Goal: Task Accomplishment & Management: Manage account settings

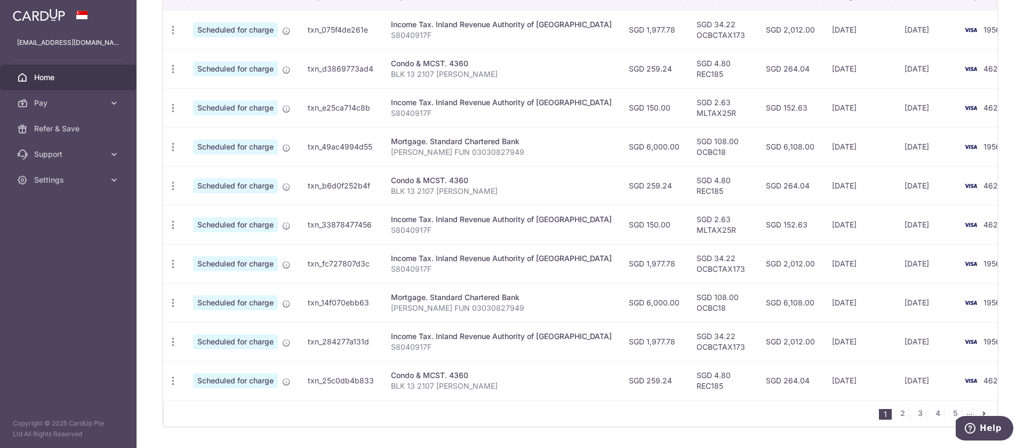
scroll to position [385, 0]
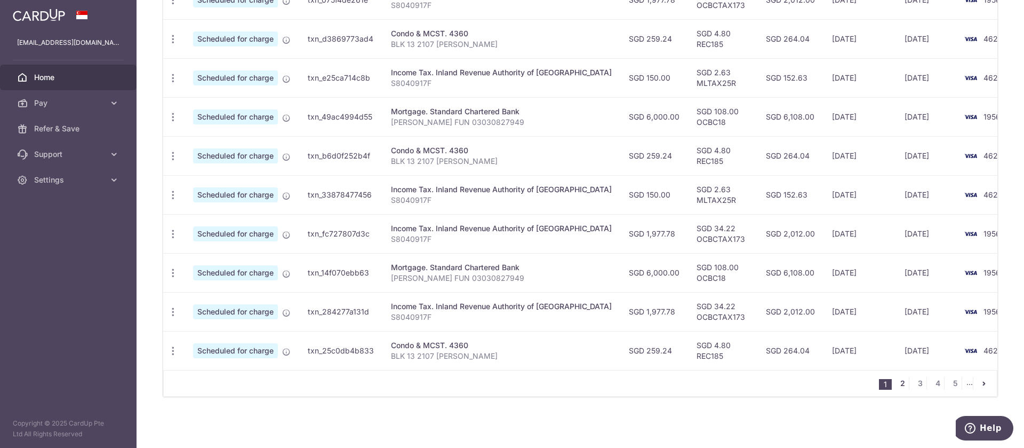
click at [896, 382] on link "2" at bounding box center [902, 383] width 13 height 13
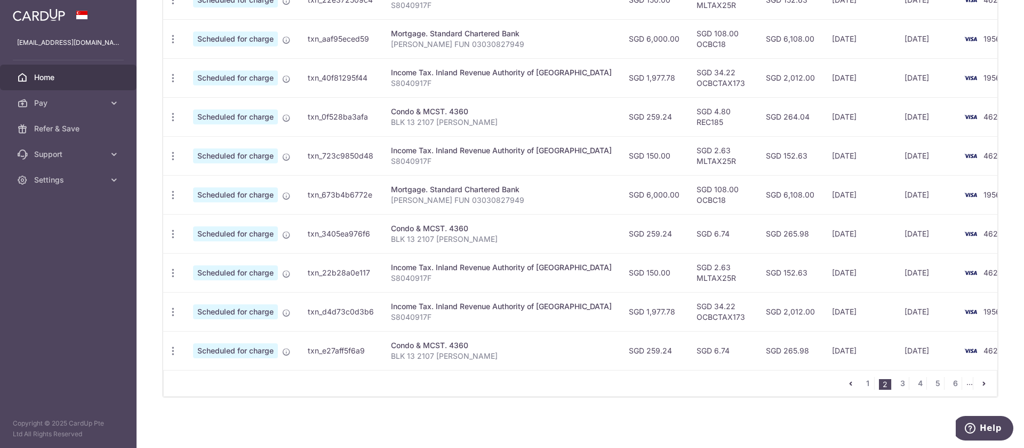
scroll to position [0, 0]
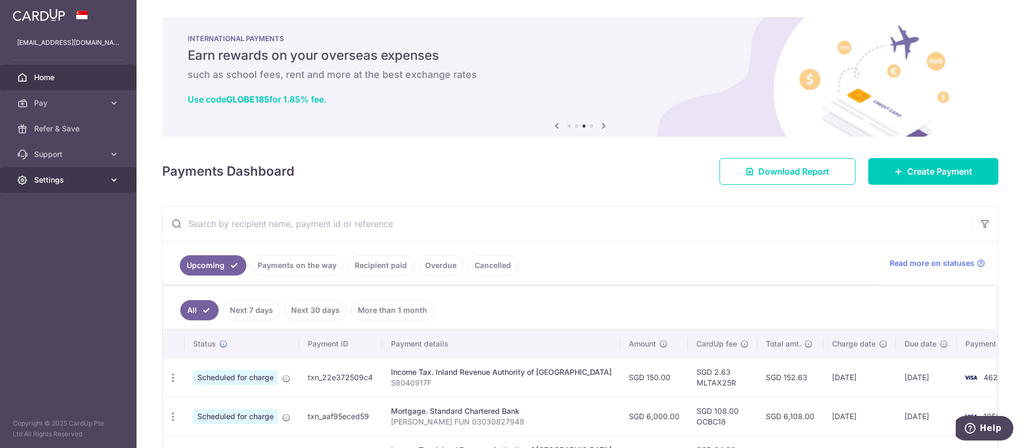
click at [86, 188] on link "Settings" at bounding box center [68, 180] width 137 height 26
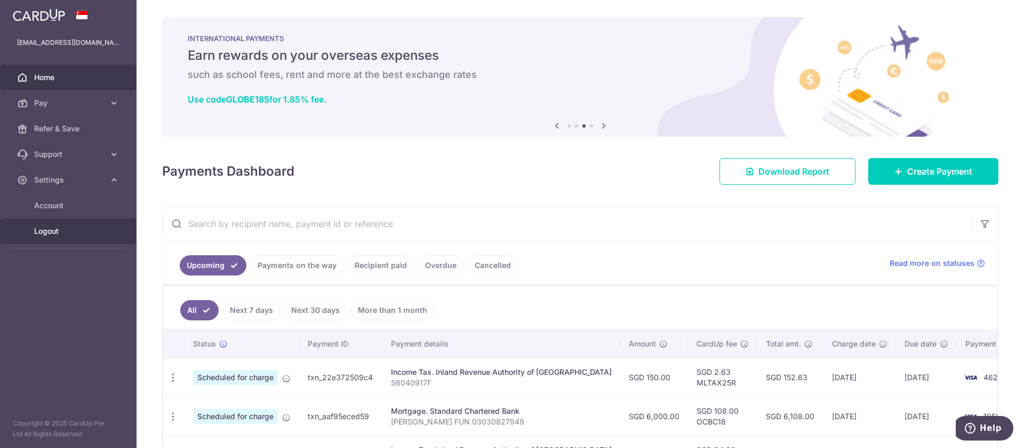
click at [78, 230] on span "Logout" at bounding box center [69, 231] width 70 height 11
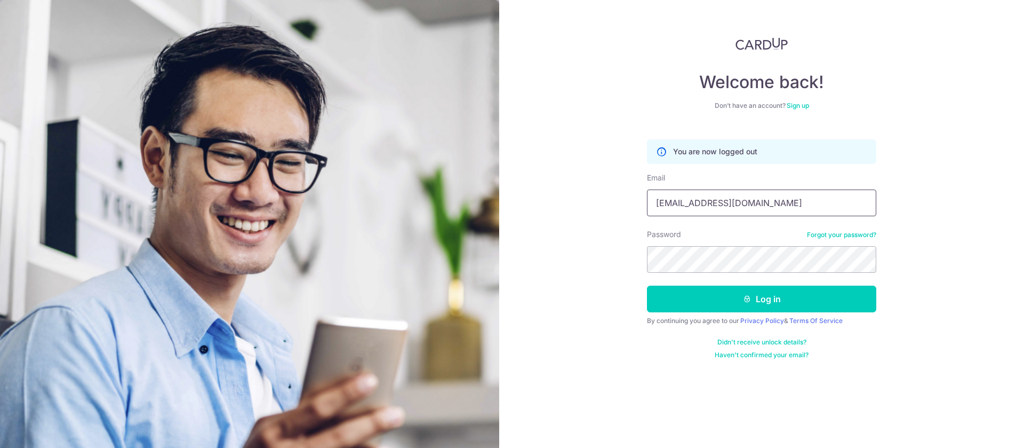
click at [746, 199] on input "[EMAIL_ADDRESS][DOMAIN_NAME]" at bounding box center [761, 202] width 229 height 27
type input "[EMAIL_ADDRESS][DOMAIN_NAME]"
click at [775, 306] on button "Log in" at bounding box center [761, 298] width 229 height 27
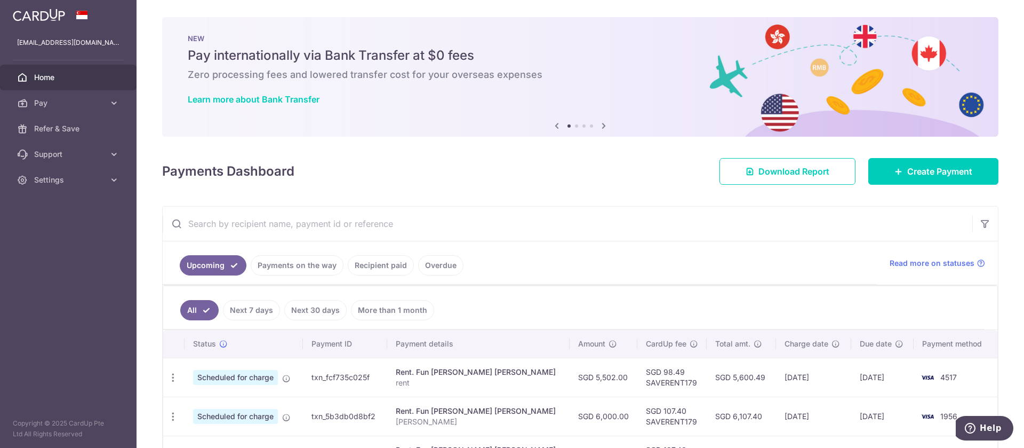
scroll to position [279, 0]
